Goal: Transaction & Acquisition: Purchase product/service

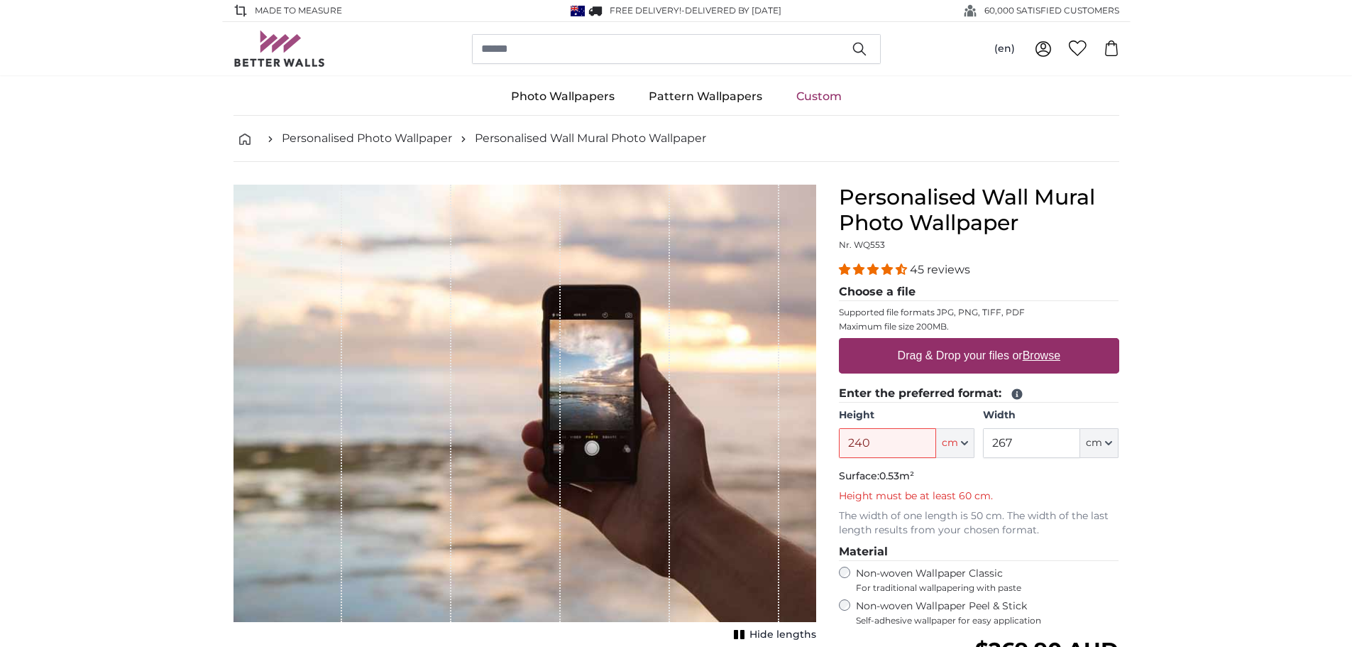
type input "240"
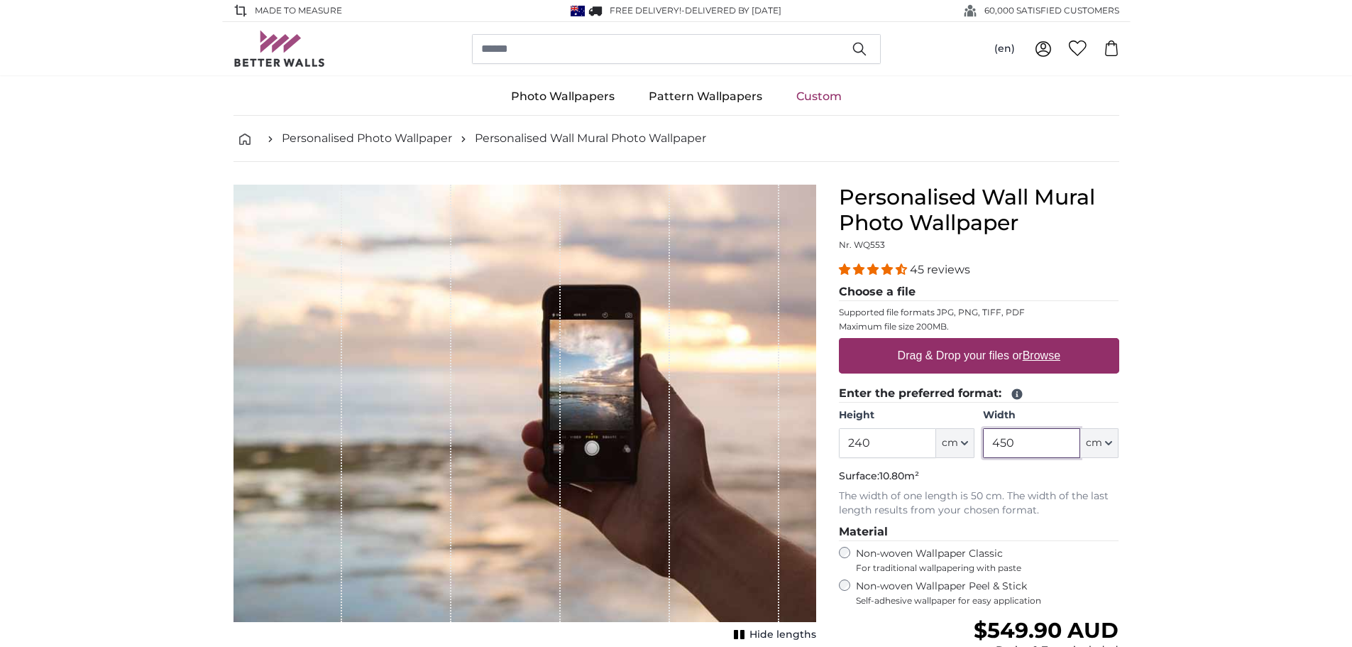
type input "450"
drag, startPoint x: 1038, startPoint y: 437, endPoint x: 863, endPoint y: 439, distance: 174.6
click at [863, 439] on div "Height 240 ft cm Centimeter (cm) Inches (inch) Feet (ft. in.) Width 450 ft cm C…" at bounding box center [979, 433] width 280 height 50
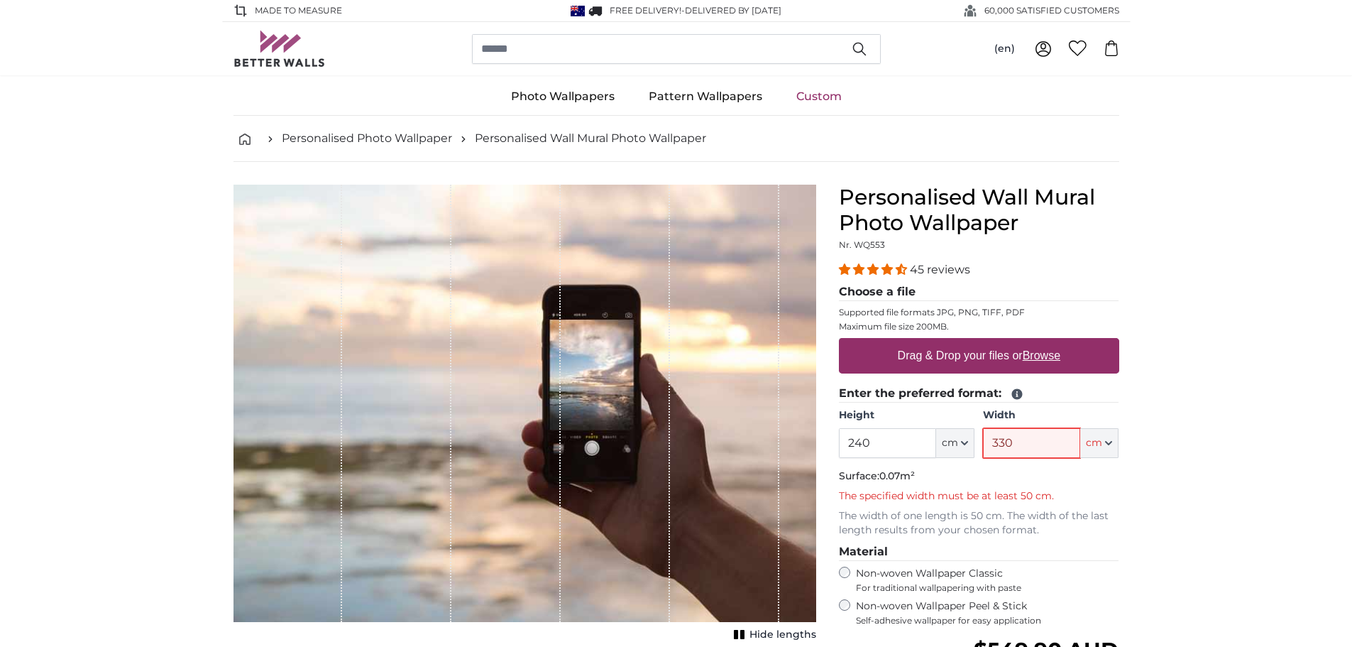
type input "330"
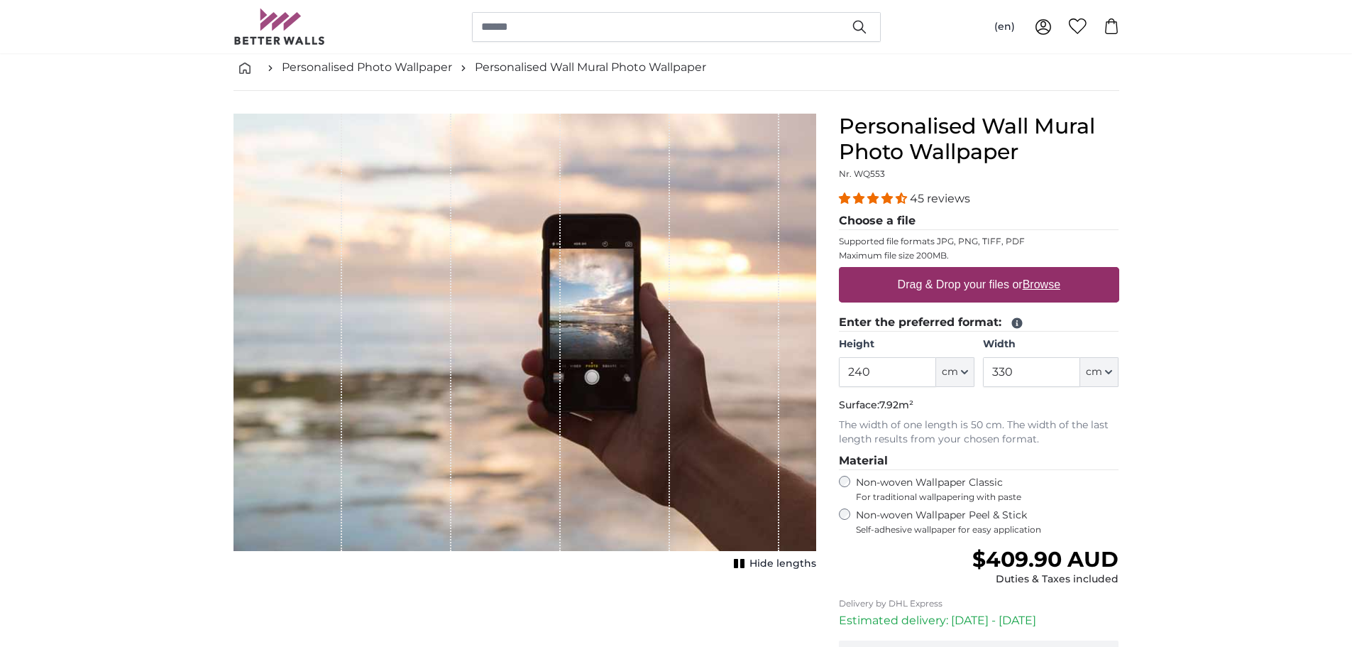
click at [850, 515] on div "Non-woven Wallpaper Peel & Stick Self-adhesive wallpaper for easy application" at bounding box center [979, 521] width 280 height 27
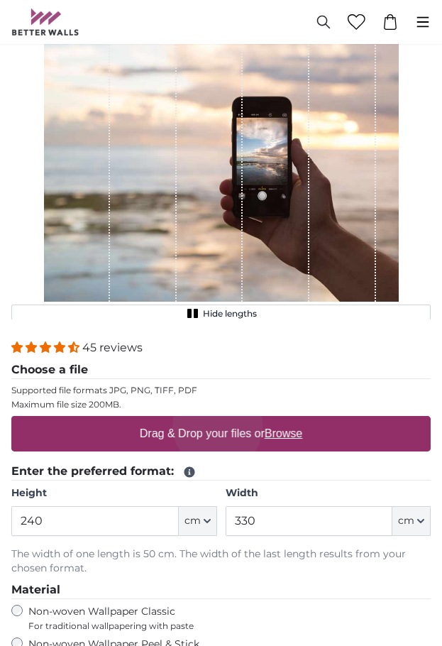
click at [210, 429] on label "Drag & Drop your files or Browse" at bounding box center [221, 433] width 174 height 28
click at [210, 420] on input "Drag & Drop your files or Browse" at bounding box center [220, 418] width 419 height 4
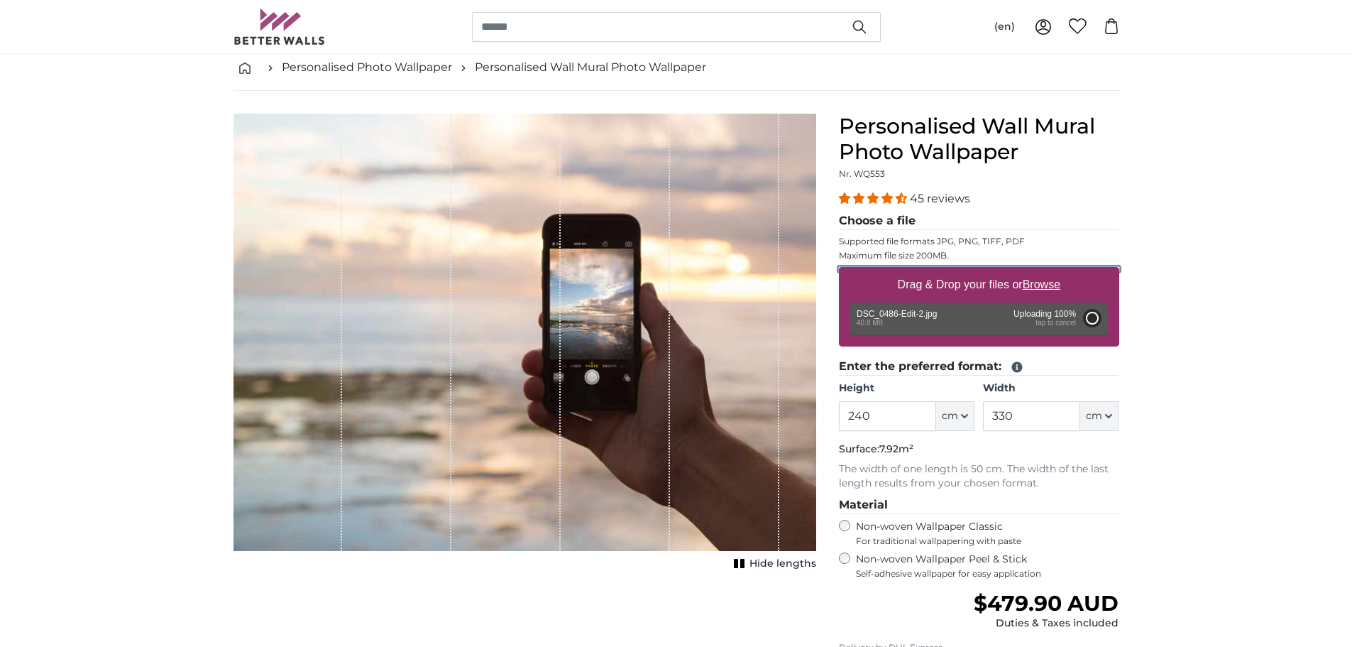
type input "200"
type input "300"
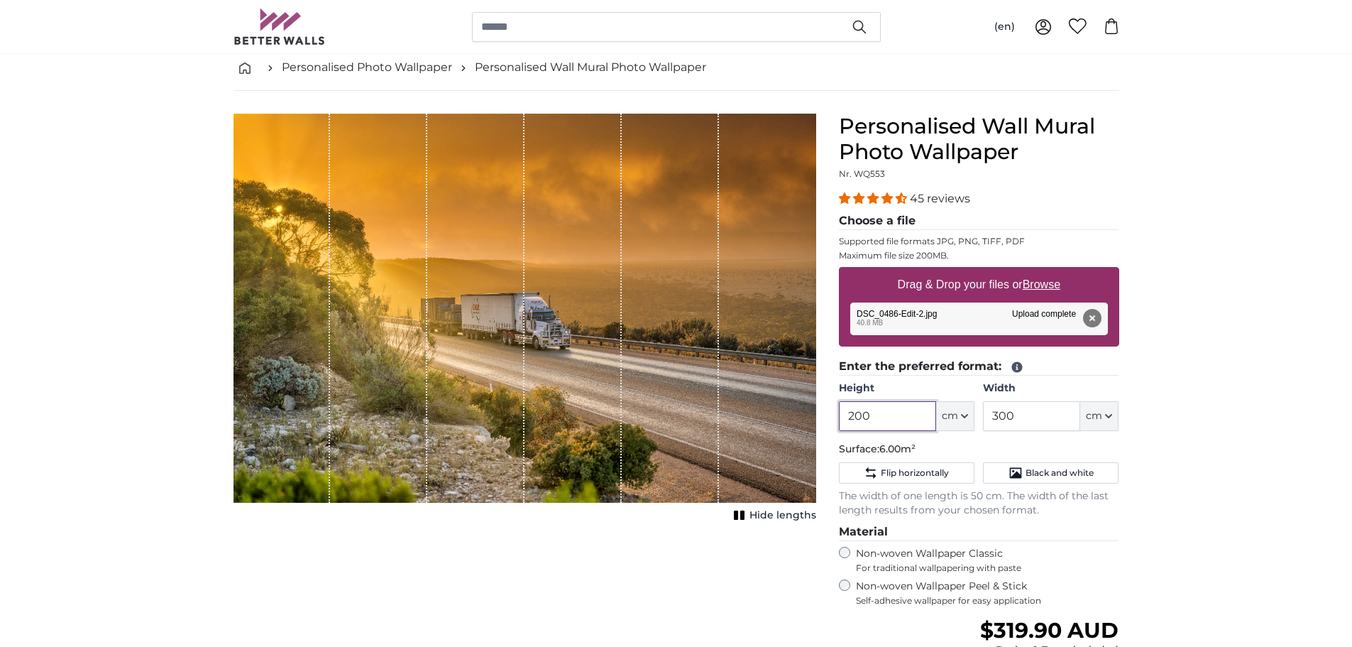
drag, startPoint x: 879, startPoint y: 421, endPoint x: 779, endPoint y: 415, distance: 100.3
click at [779, 415] on product-detail "Cancel Crop image Hide lengths Personalised Wall Mural Photo Wallpaper Nr. WQ55…" at bounding box center [676, 470] width 909 height 759
type input "240"
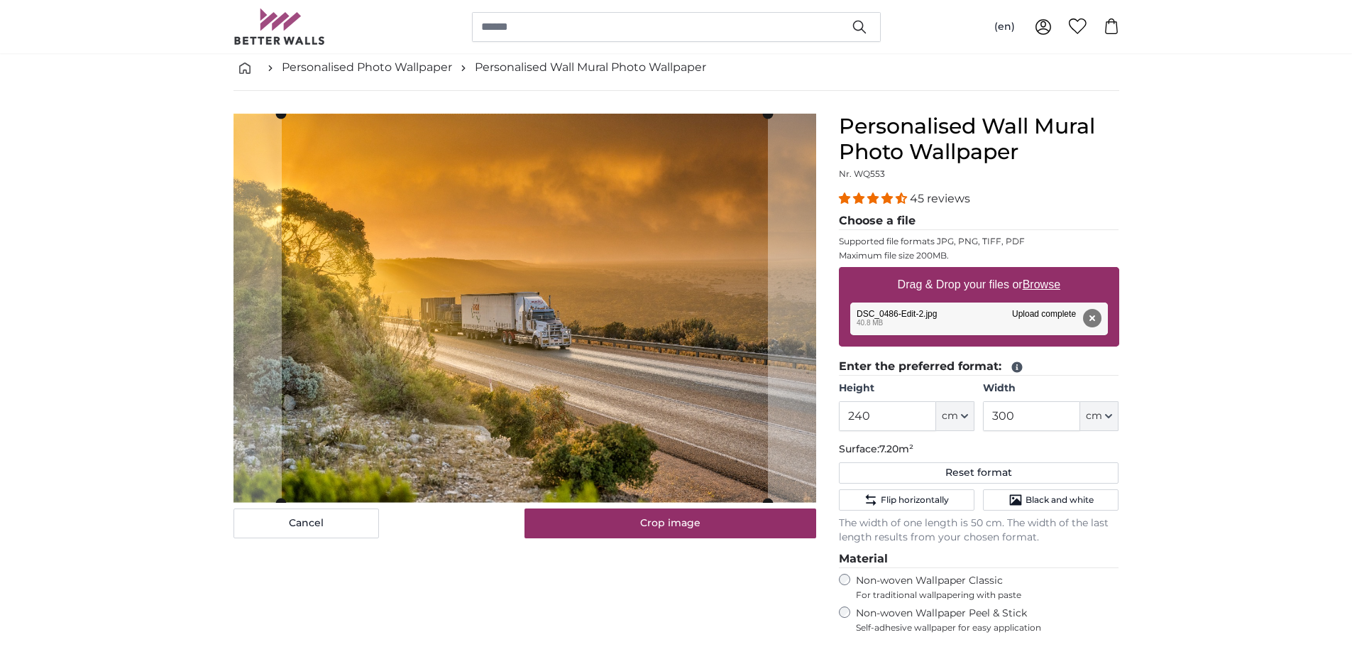
click at [1029, 399] on div "Width 300 ft cm Centimeter (cm) Inches (inch) Feet (ft. in.)" at bounding box center [1051, 406] width 136 height 50
click at [1019, 419] on input "300" at bounding box center [1031, 416] width 97 height 30
type input "330"
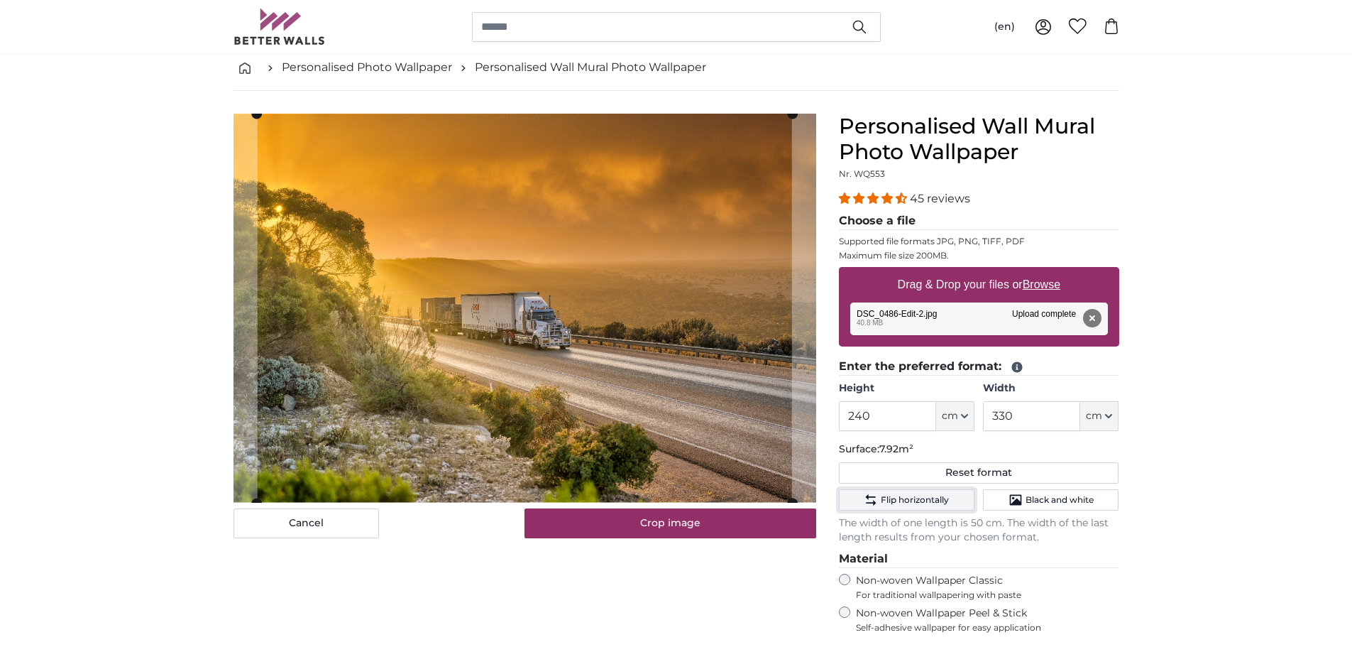
click at [906, 500] on span "Flip horizontally" at bounding box center [915, 499] width 68 height 11
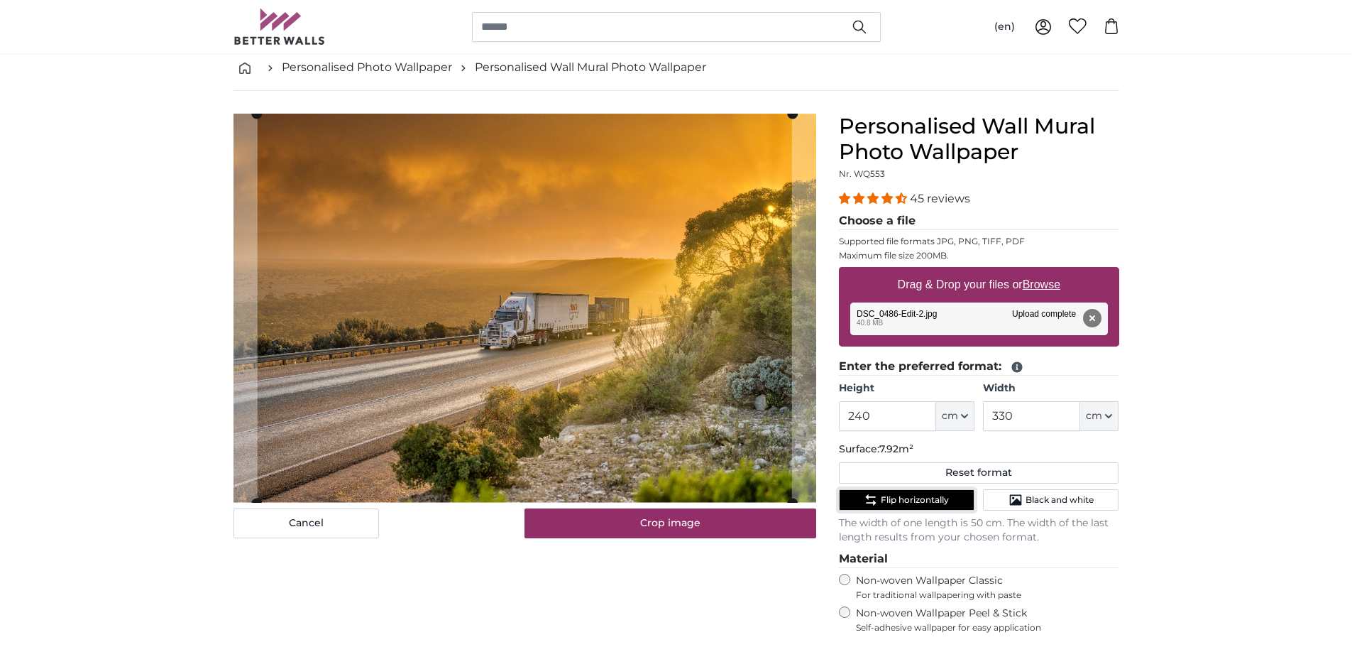
click at [906, 500] on span "Flip horizontally" at bounding box center [915, 499] width 68 height 11
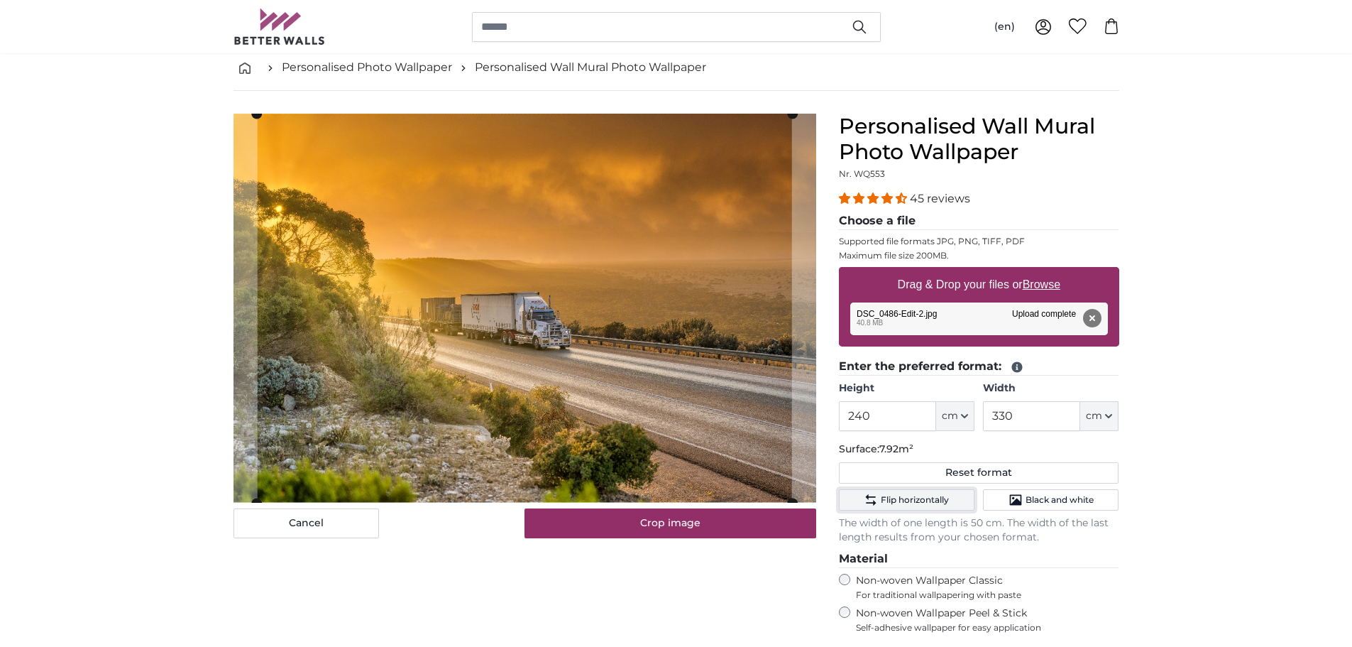
click at [906, 500] on span "Flip horizontally" at bounding box center [915, 499] width 68 height 11
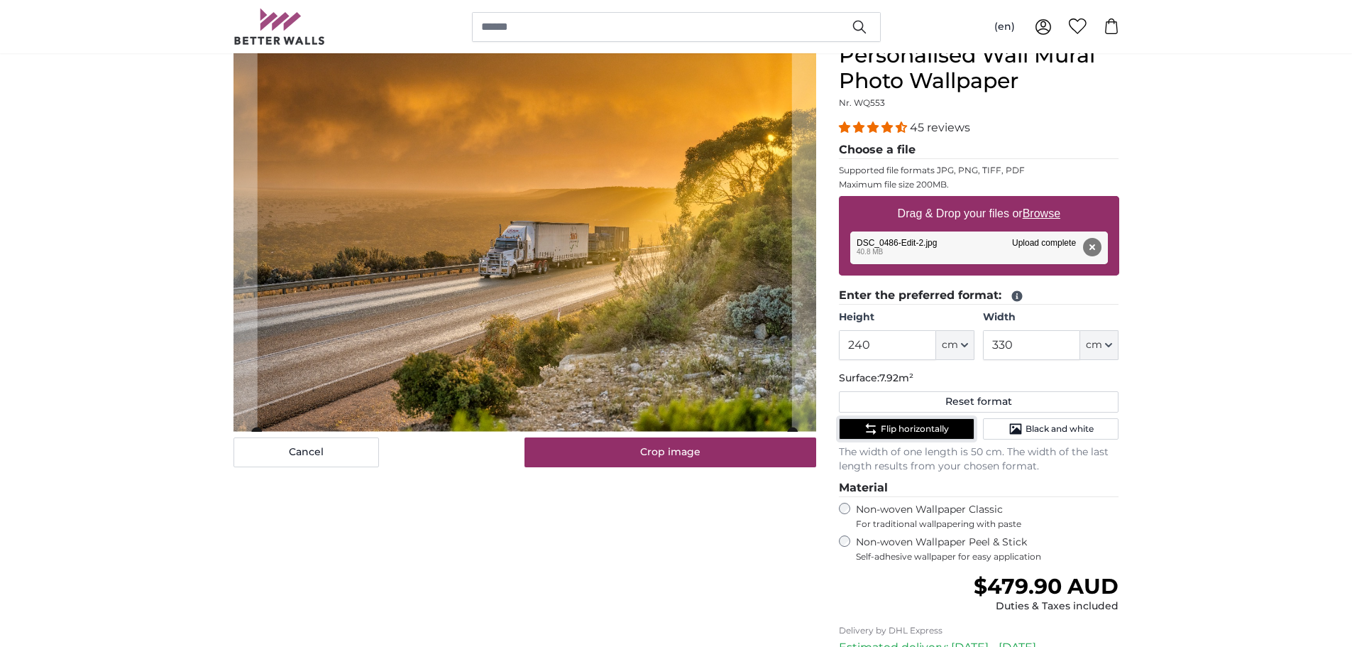
scroll to position [213, 0]
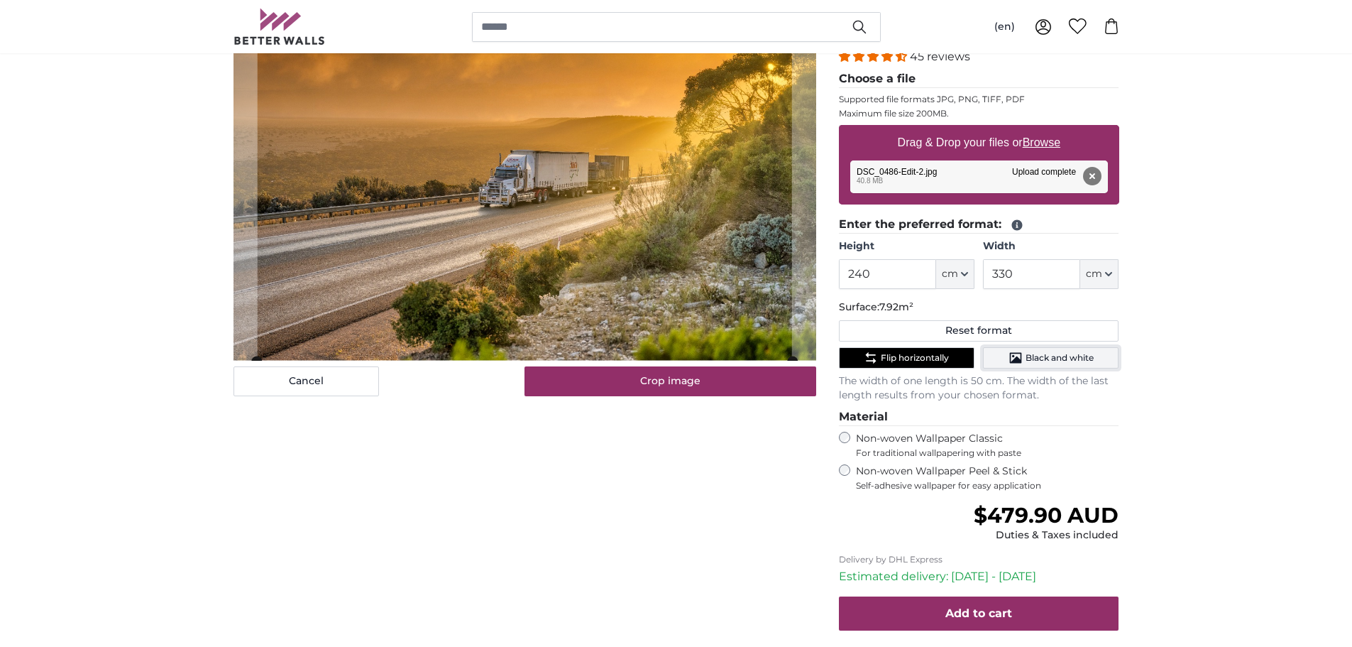
click at [1063, 353] on span "Black and white" at bounding box center [1060, 357] width 68 height 11
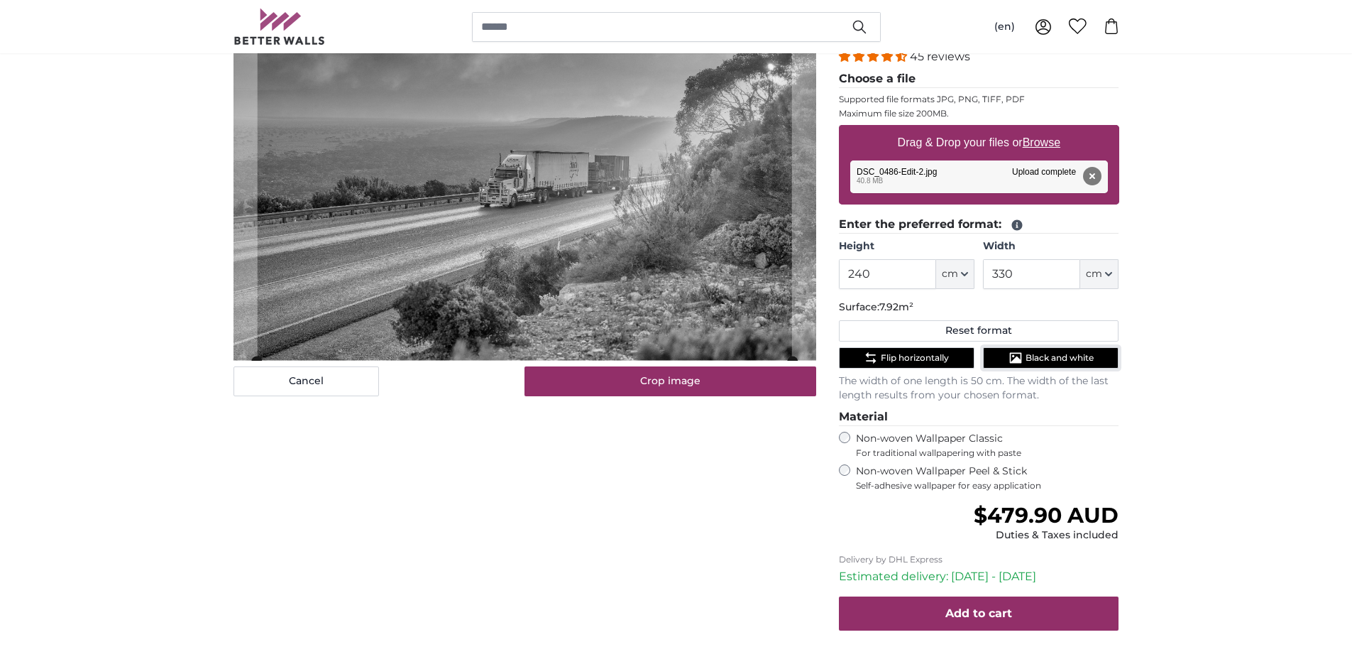
click at [1060, 353] on span "Black and white" at bounding box center [1060, 357] width 68 height 11
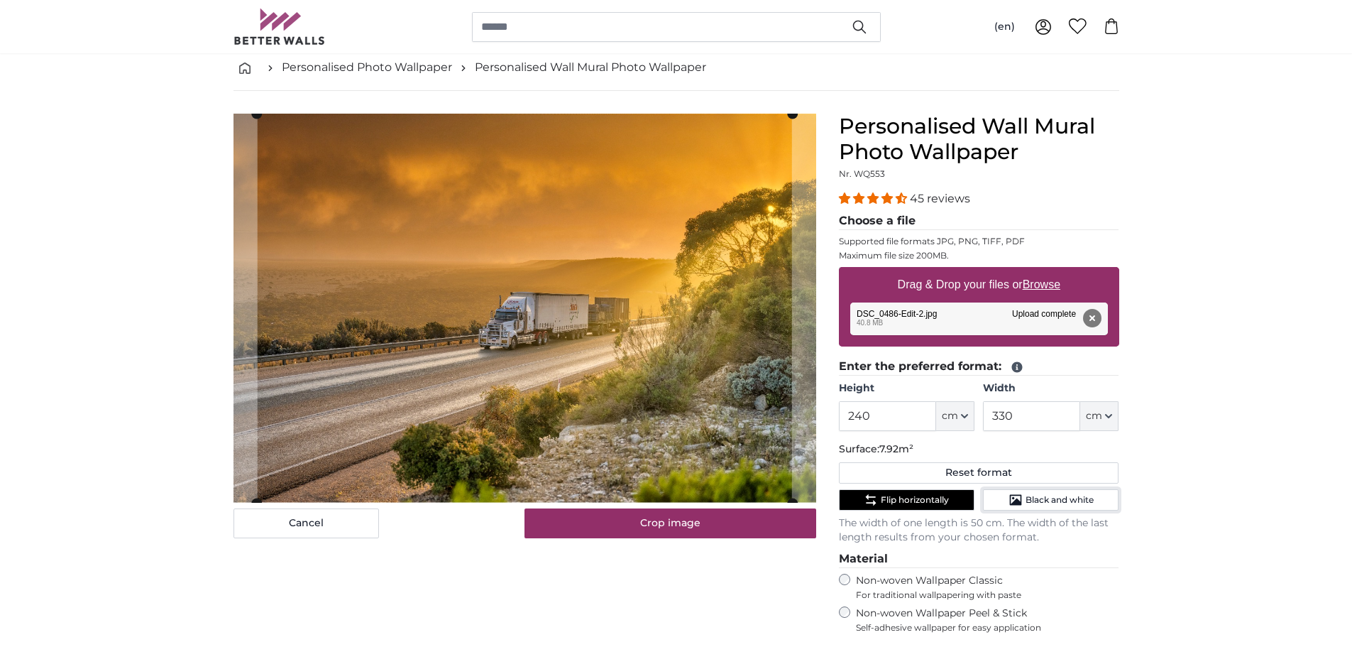
scroll to position [0, 0]
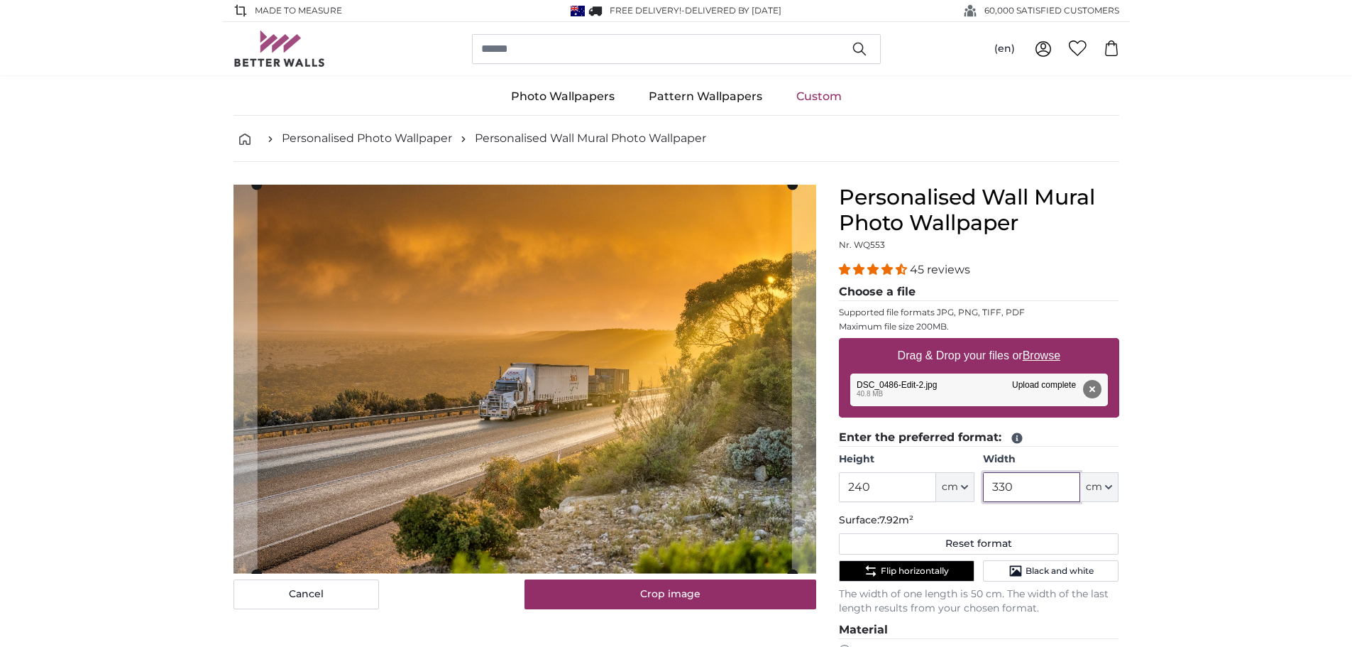
click at [1052, 494] on input "330" at bounding box center [1031, 487] width 97 height 30
type input "350"
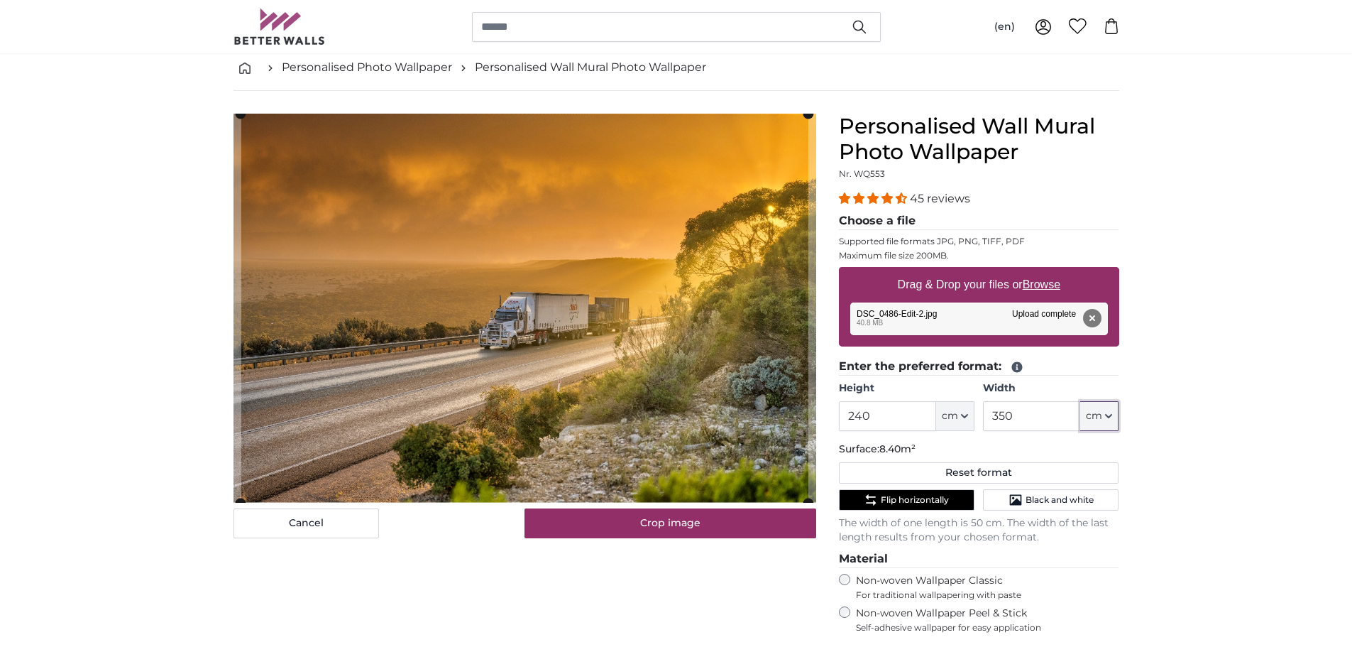
scroll to position [142, 0]
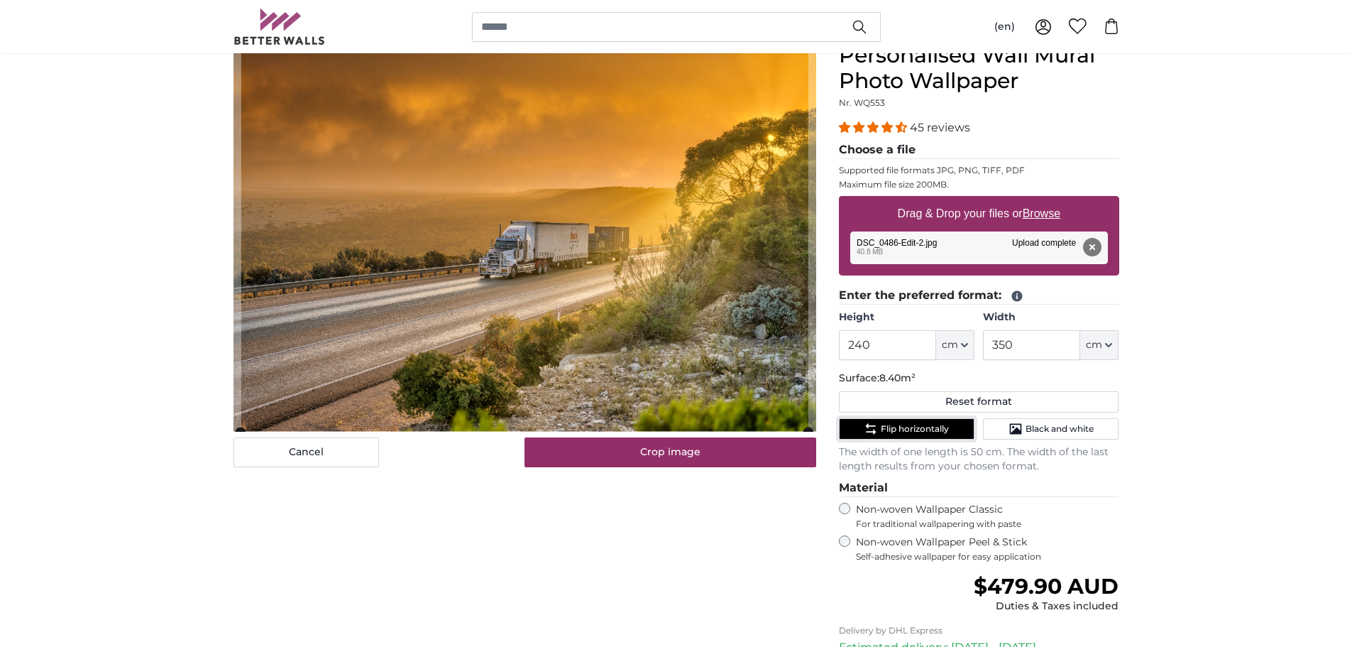
click at [949, 428] on span "Flip horizontally" at bounding box center [915, 428] width 68 height 11
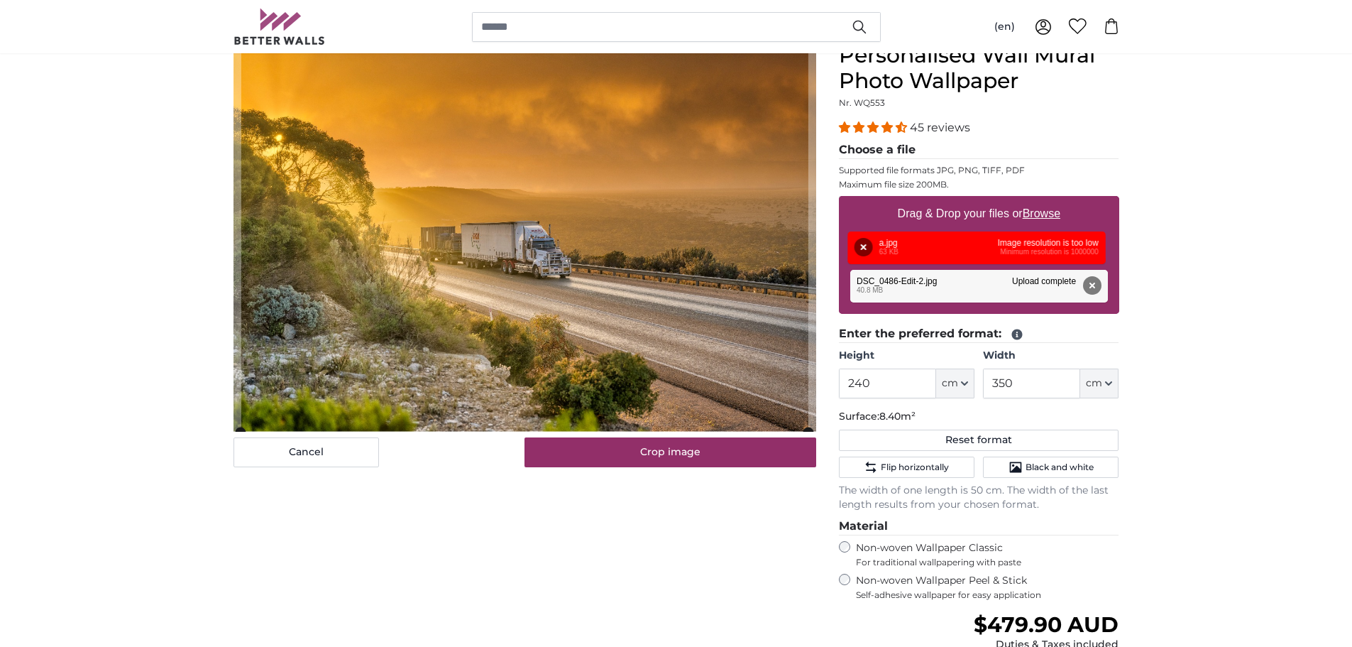
click at [1083, 245] on div "Remove Retry Remove Upload Cancel Retry Remove a.jpg 63 KB Image resolution is …" at bounding box center [979, 247] width 258 height 33
click at [868, 249] on button "Remove" at bounding box center [866, 247] width 18 height 18
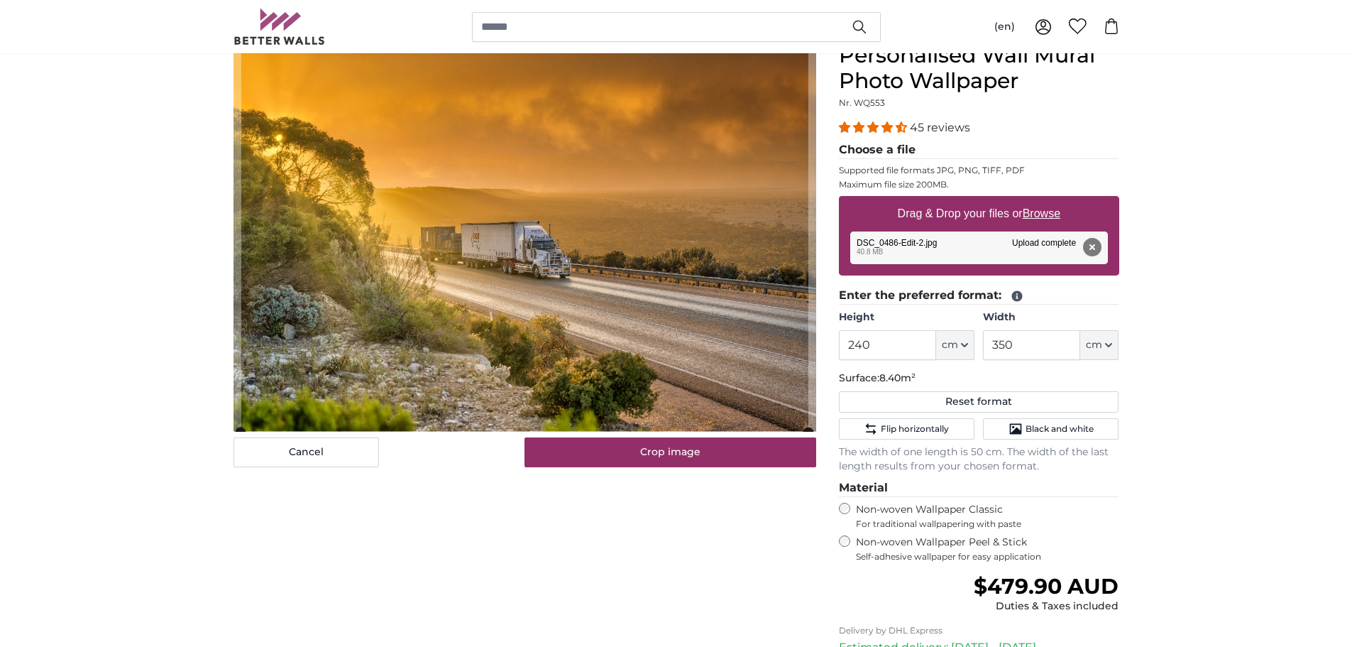
scroll to position [71, 0]
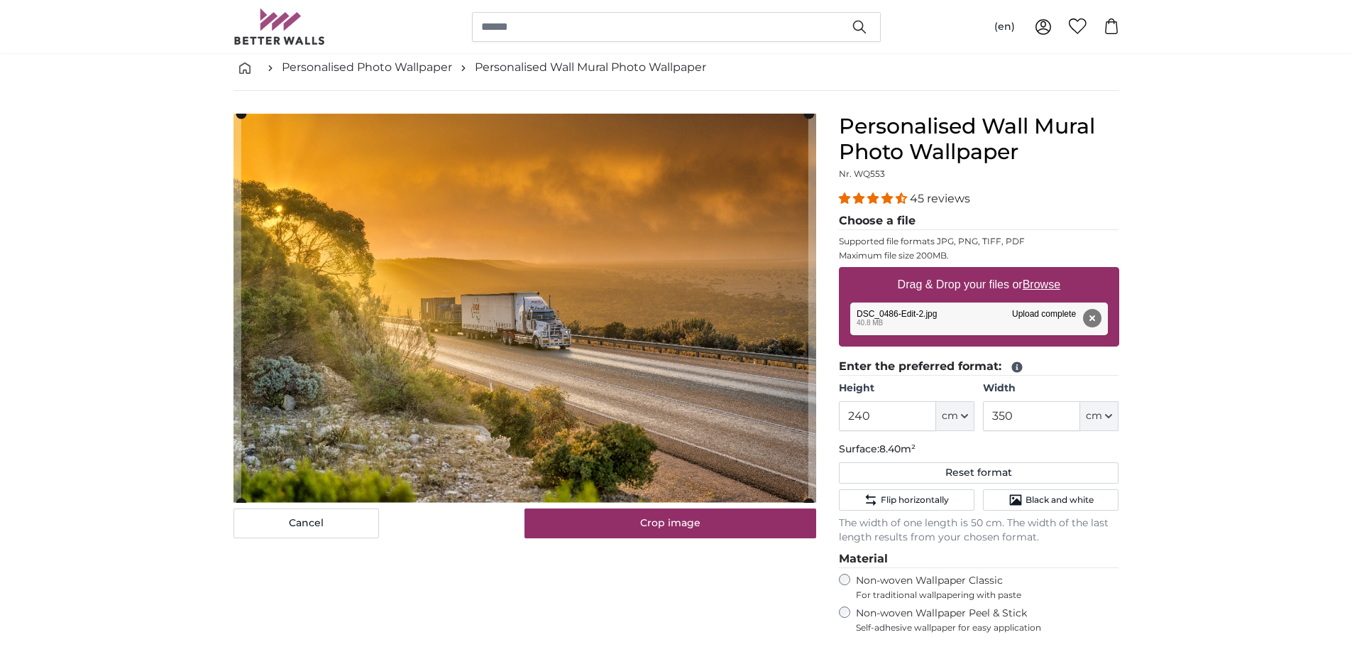
click at [476, 333] on cropper-handle at bounding box center [524, 308] width 567 height 389
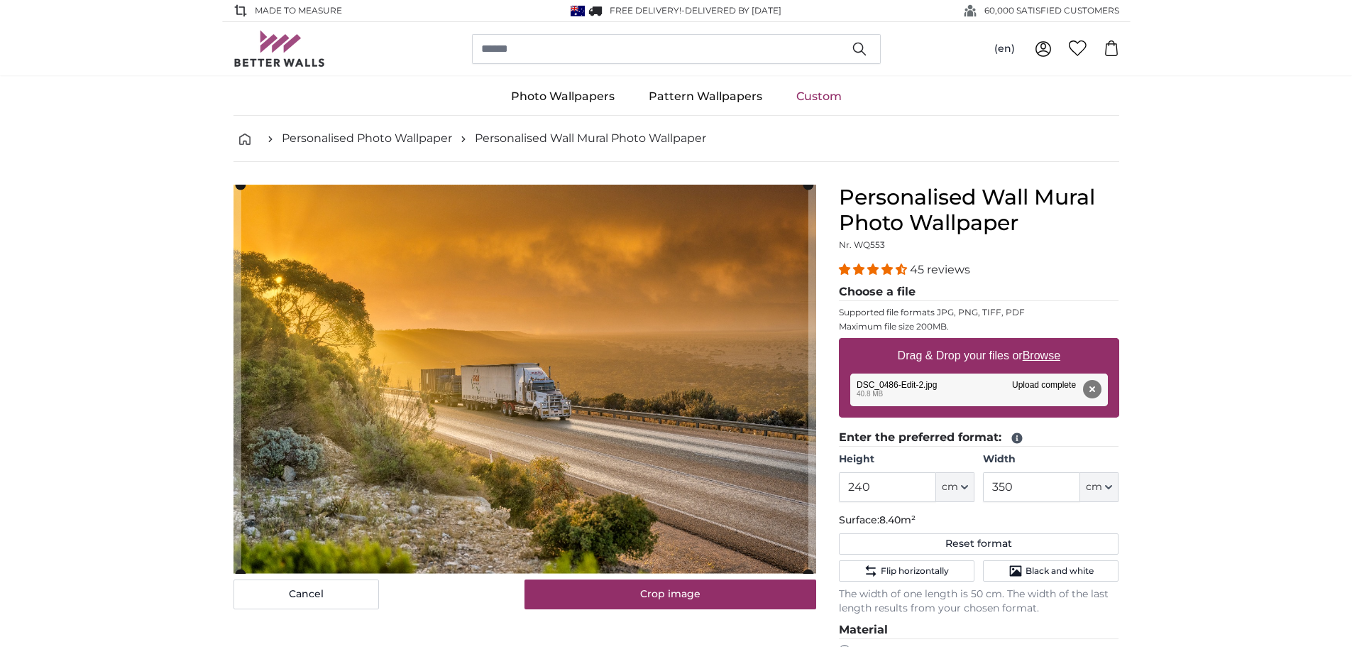
scroll to position [142, 0]
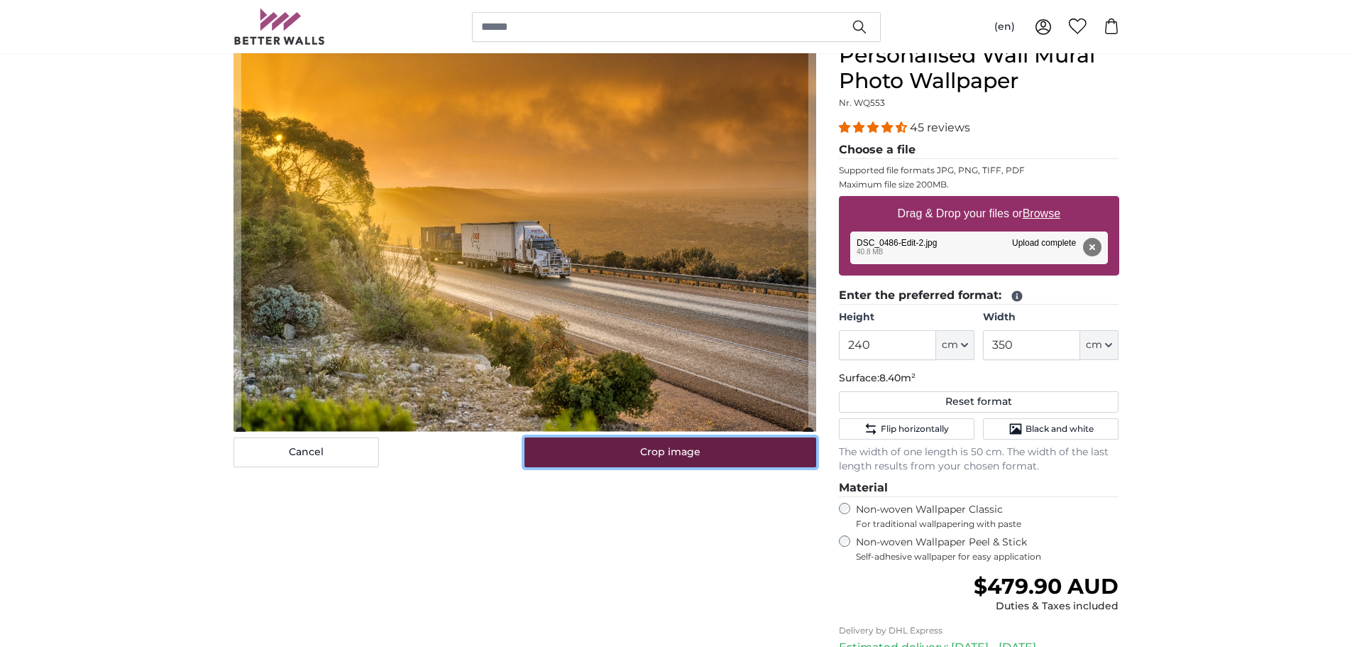
click at [656, 454] on button "Crop image" at bounding box center [671, 452] width 292 height 30
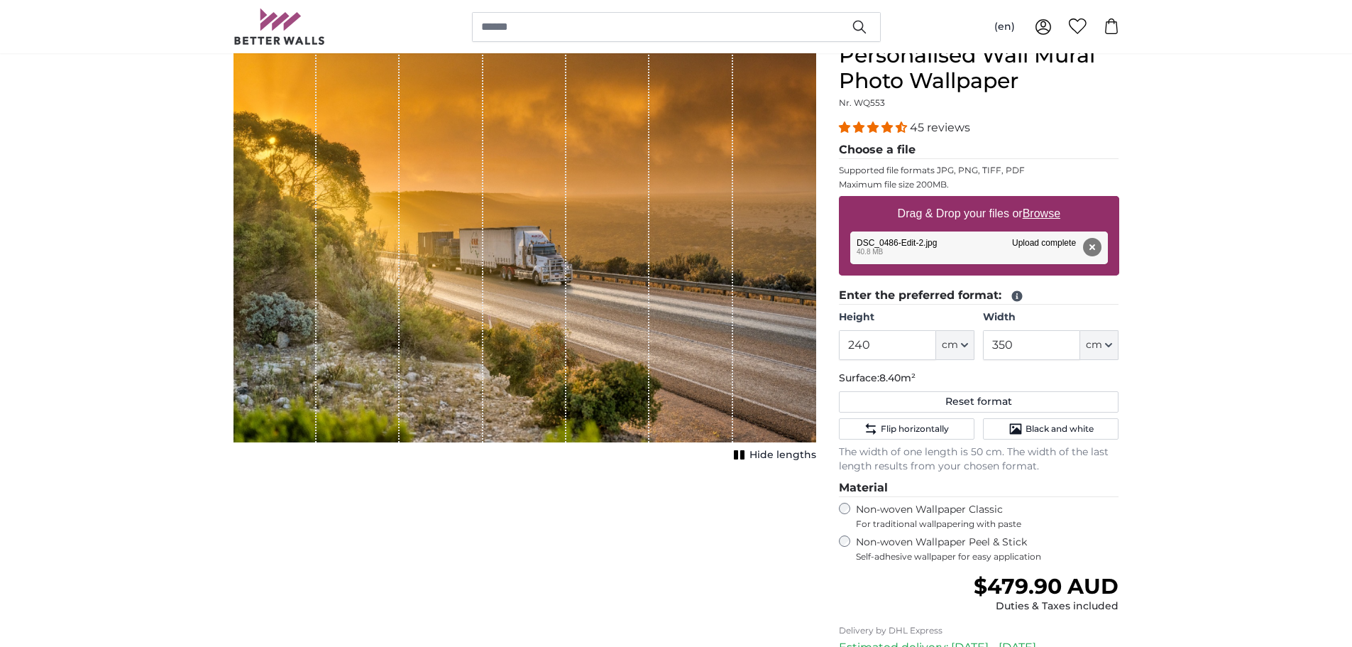
scroll to position [71, 0]
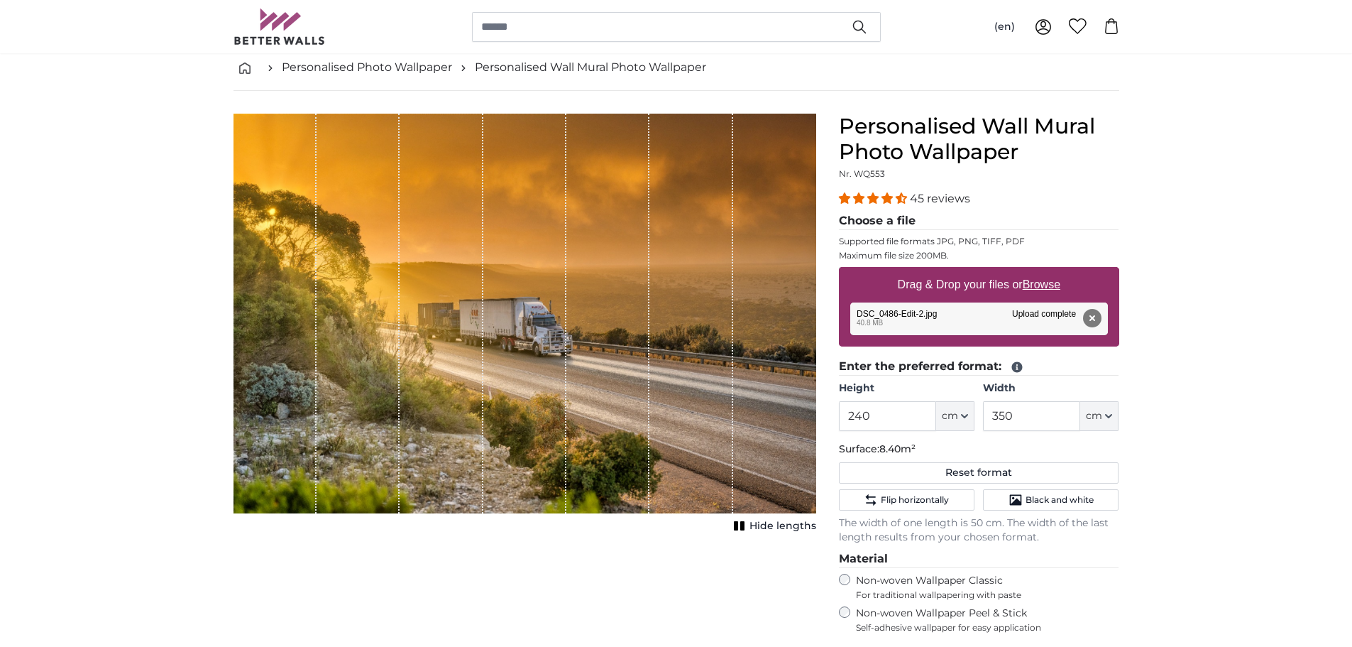
drag, startPoint x: 528, startPoint y: 327, endPoint x: 575, endPoint y: 327, distance: 46.8
click at [575, 327] on div "1 of 1" at bounding box center [525, 314] width 583 height 400
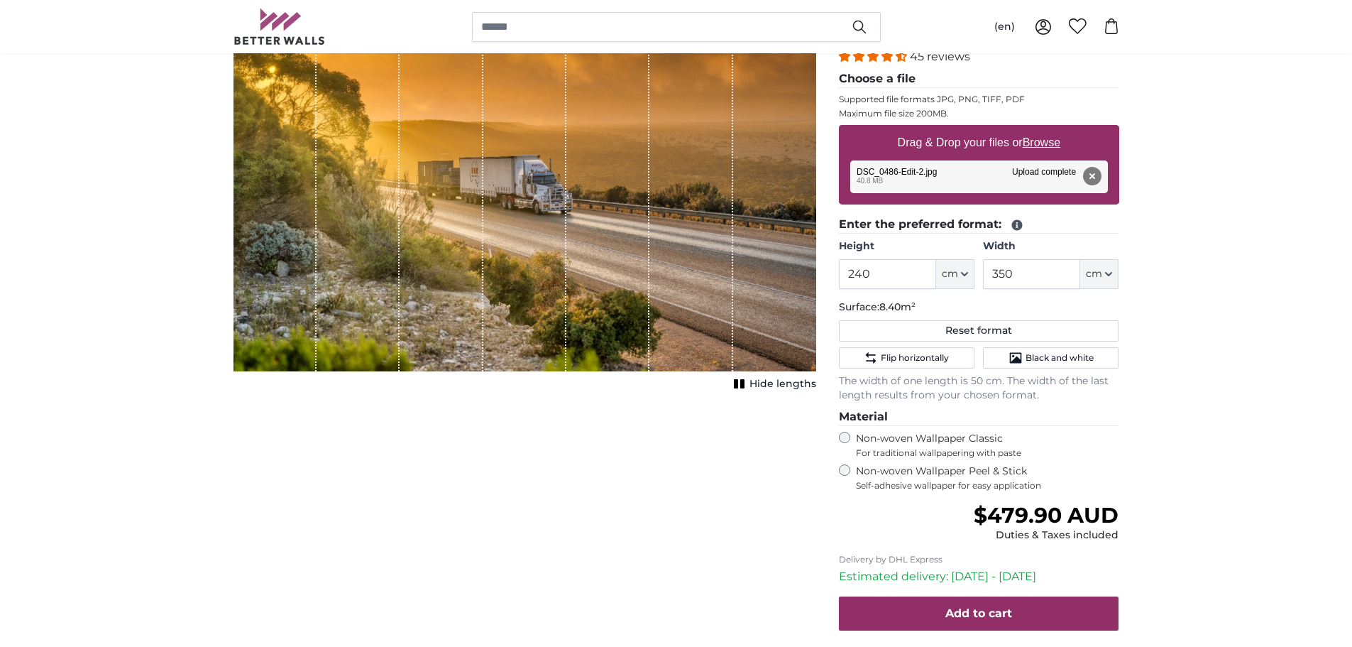
scroll to position [284, 0]
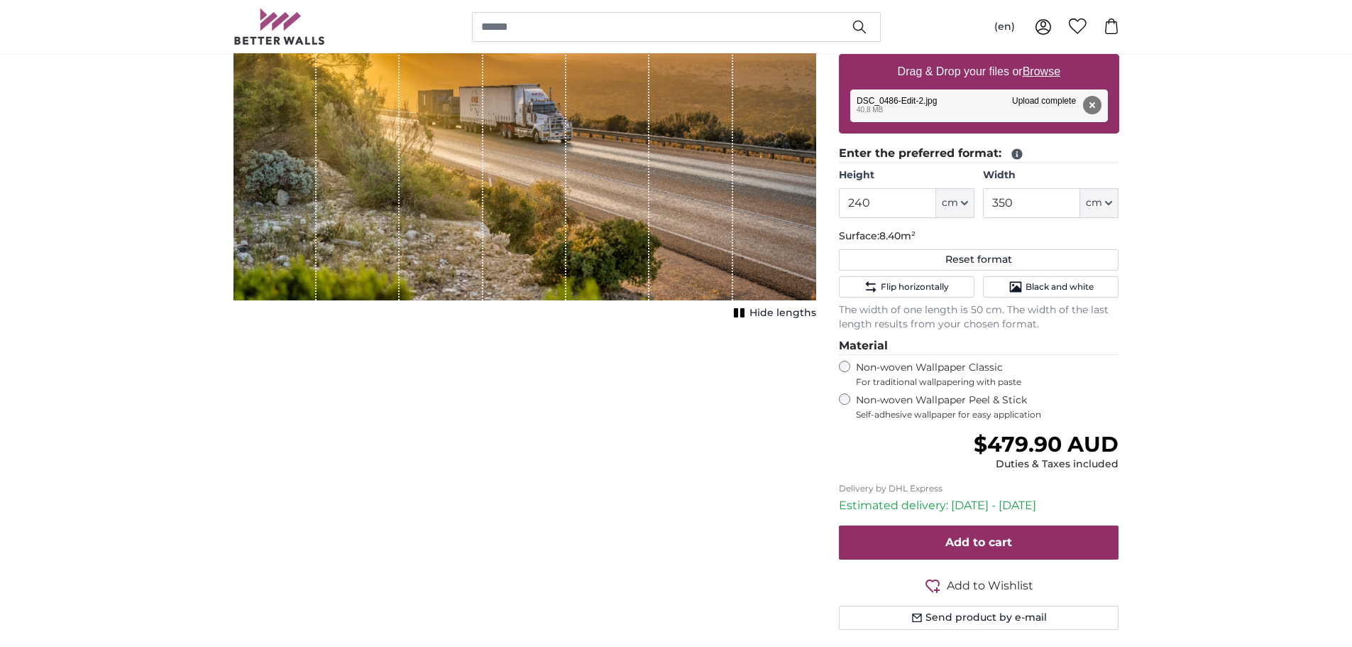
click at [791, 317] on span "Hide lengths" at bounding box center [783, 313] width 67 height 14
click at [756, 307] on span "Show lengths" at bounding box center [781, 313] width 72 height 14
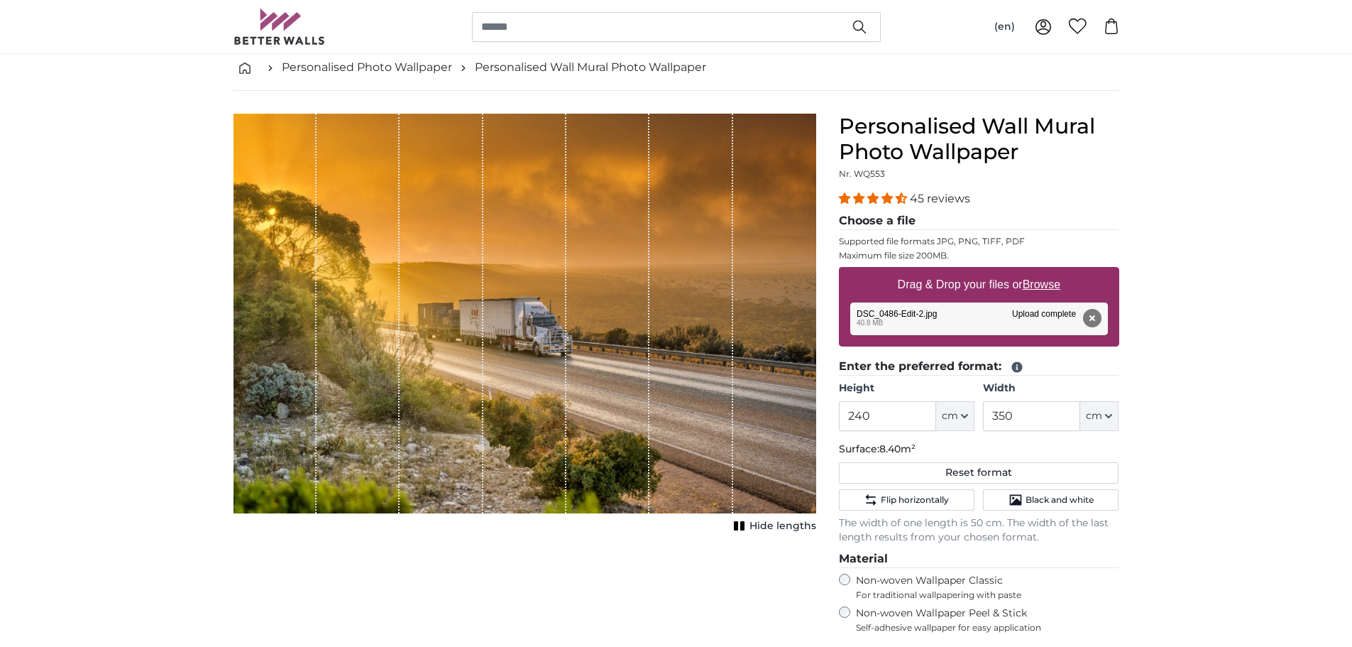
scroll to position [213, 0]
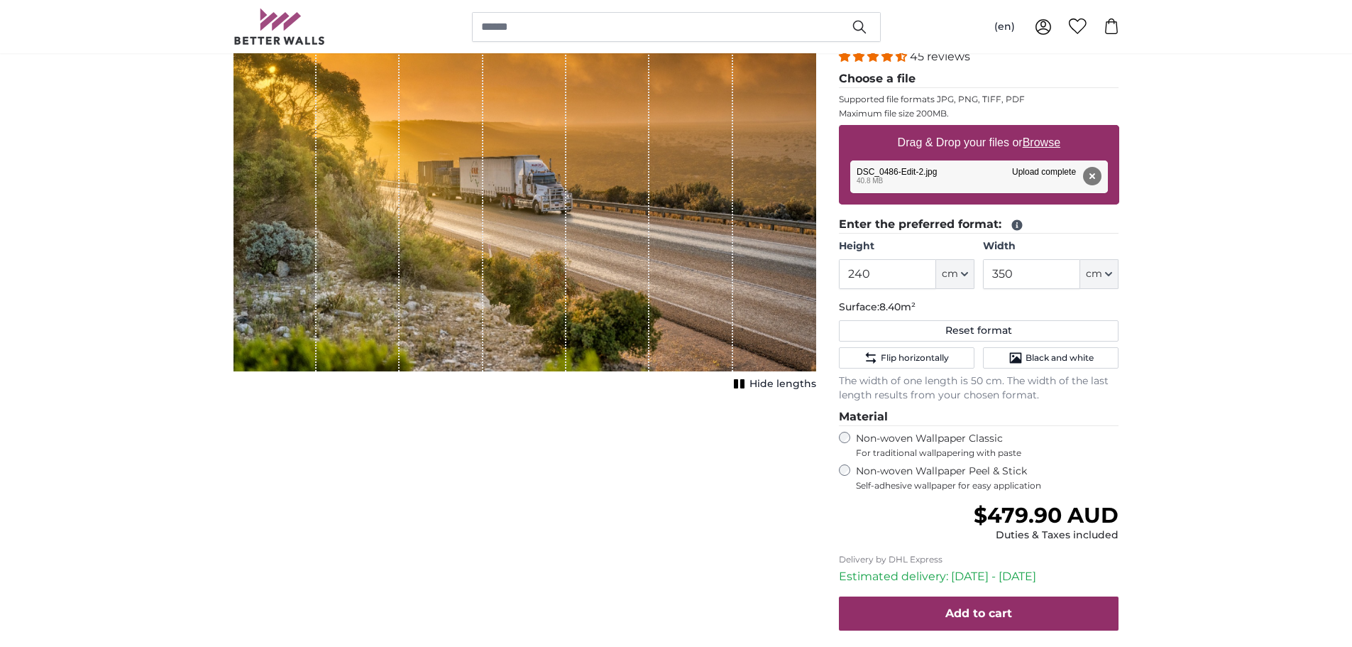
click at [810, 393] on button "Hide lengths" at bounding box center [773, 384] width 87 height 20
click at [794, 378] on span "Show lengths" at bounding box center [781, 384] width 72 height 14
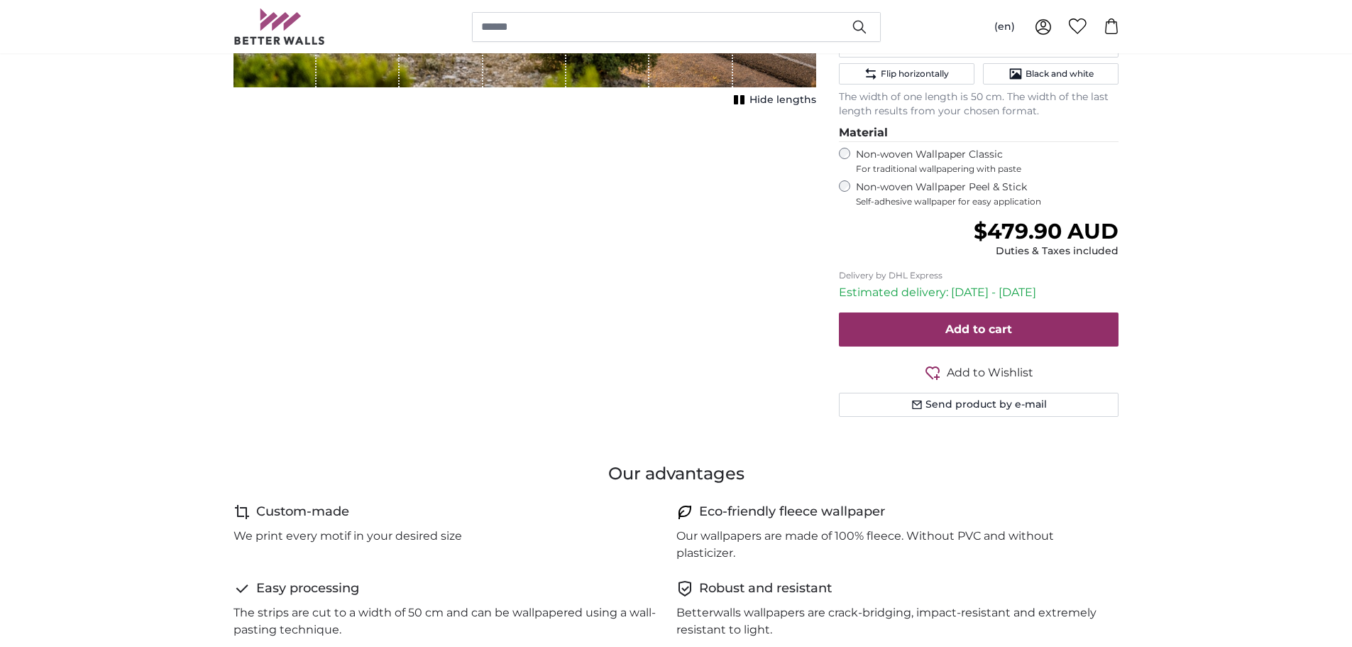
scroll to position [71, 0]
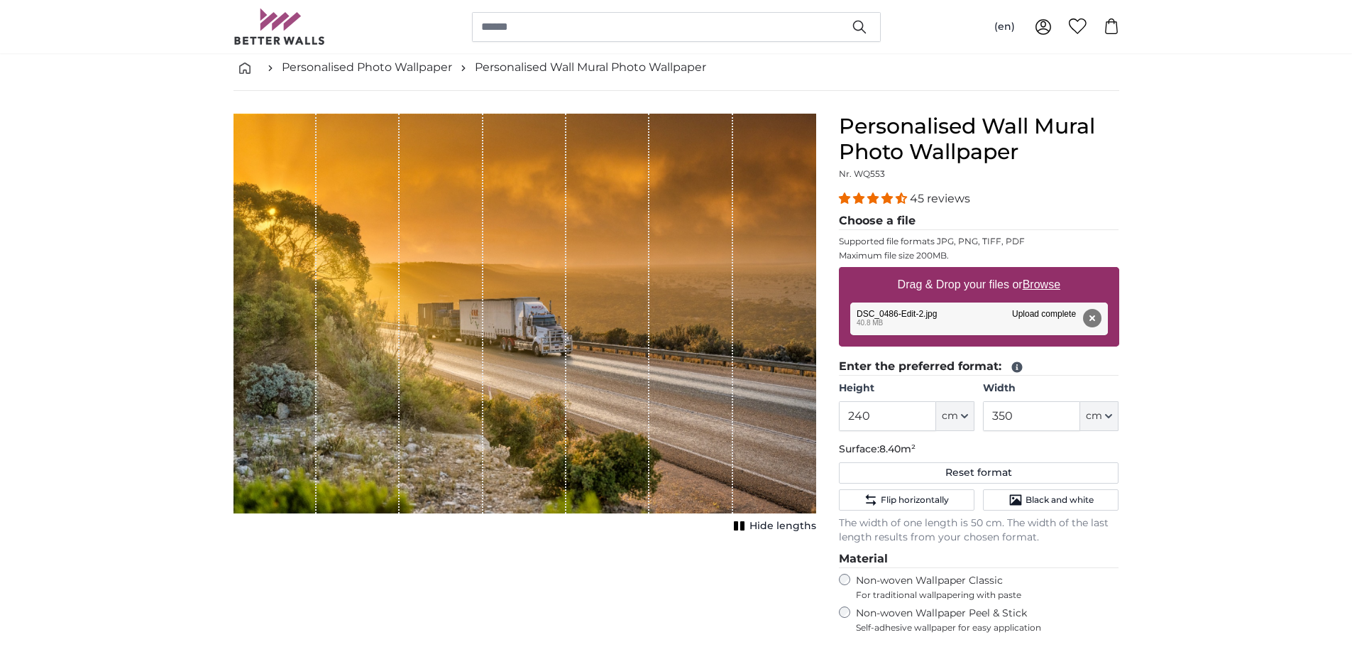
click at [1001, 215] on legend "Choose a file" at bounding box center [979, 221] width 280 height 18
